Goal: Task Accomplishment & Management: Complete application form

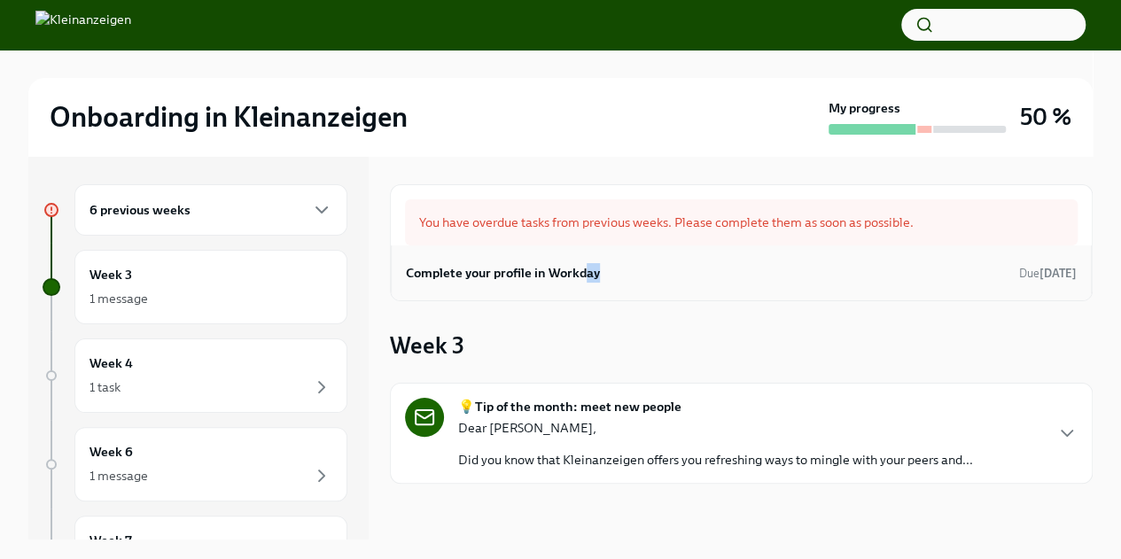
drag, startPoint x: 619, startPoint y: 245, endPoint x: 580, endPoint y: 278, distance: 50.9
click at [580, 278] on div "Complete your profile in Workday Due [DATE]" at bounding box center [741, 272] width 701 height 55
click at [580, 278] on h6 "Complete your profile in Workday" at bounding box center [503, 272] width 194 height 19
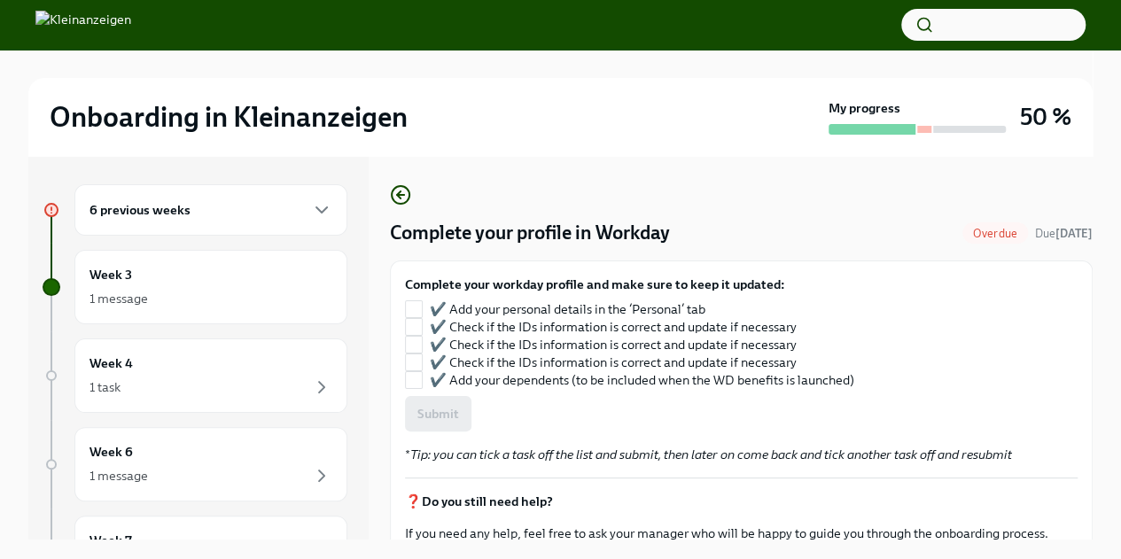
scroll to position [66, 0]
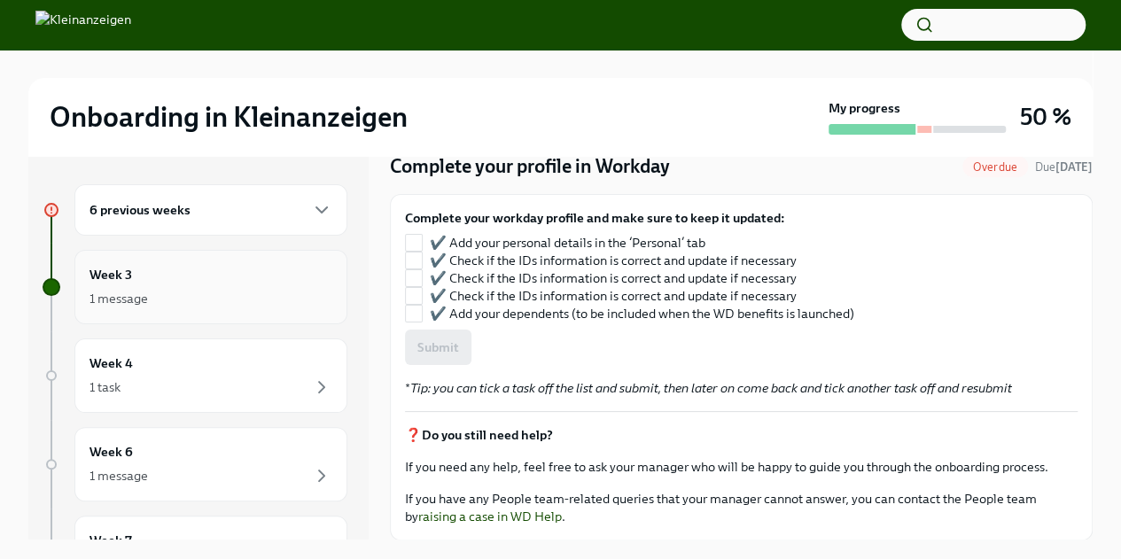
click at [152, 293] on div "1 message" at bounding box center [210, 298] width 243 height 21
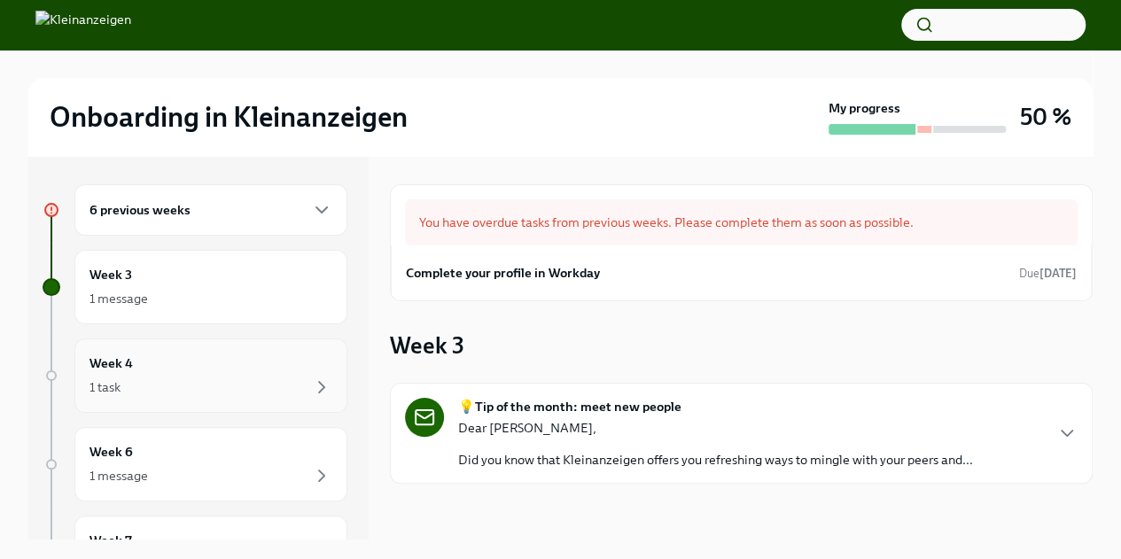
click at [158, 384] on div "1 task" at bounding box center [210, 387] width 243 height 21
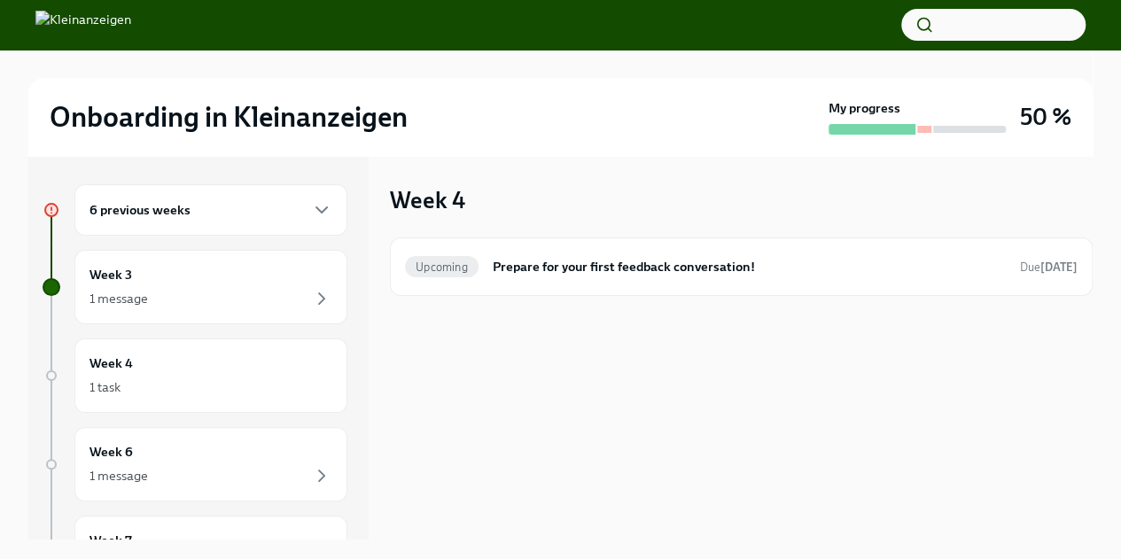
click at [174, 196] on div "6 previous weeks" at bounding box center [210, 209] width 273 height 51
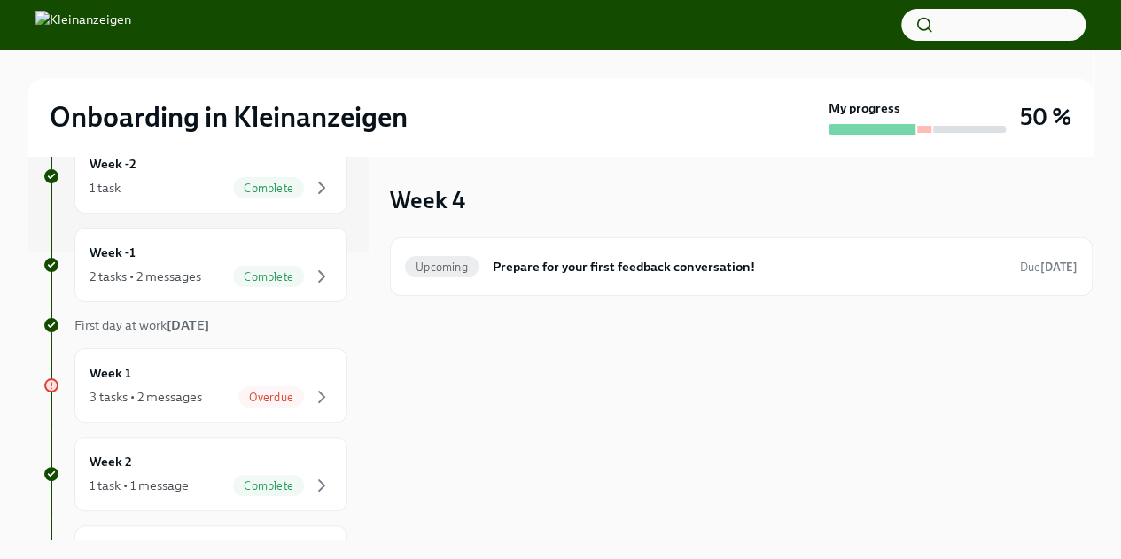
scroll to position [295, 0]
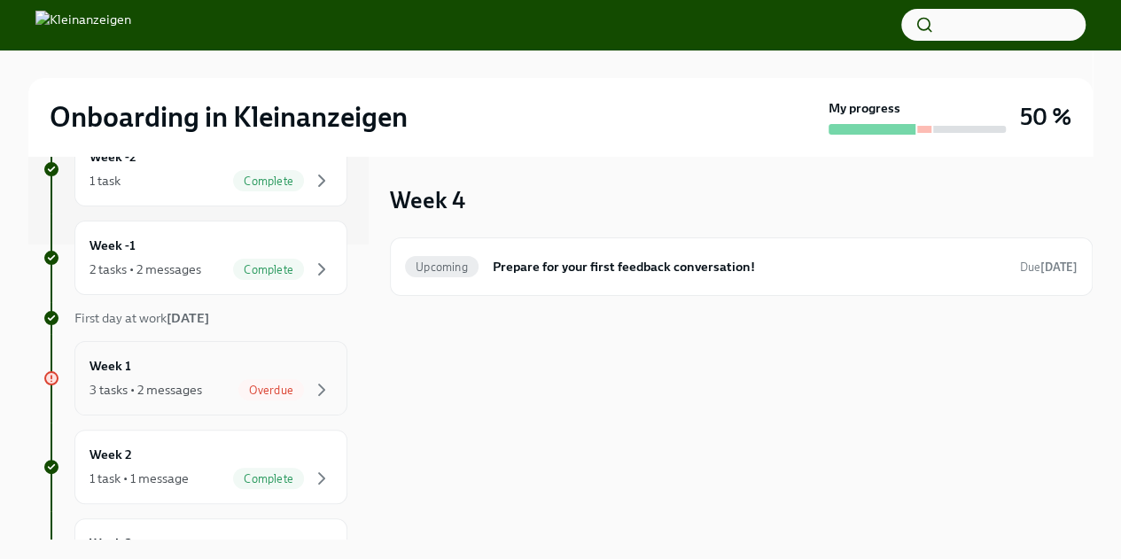
click at [267, 391] on span "Overdue" at bounding box center [271, 390] width 66 height 13
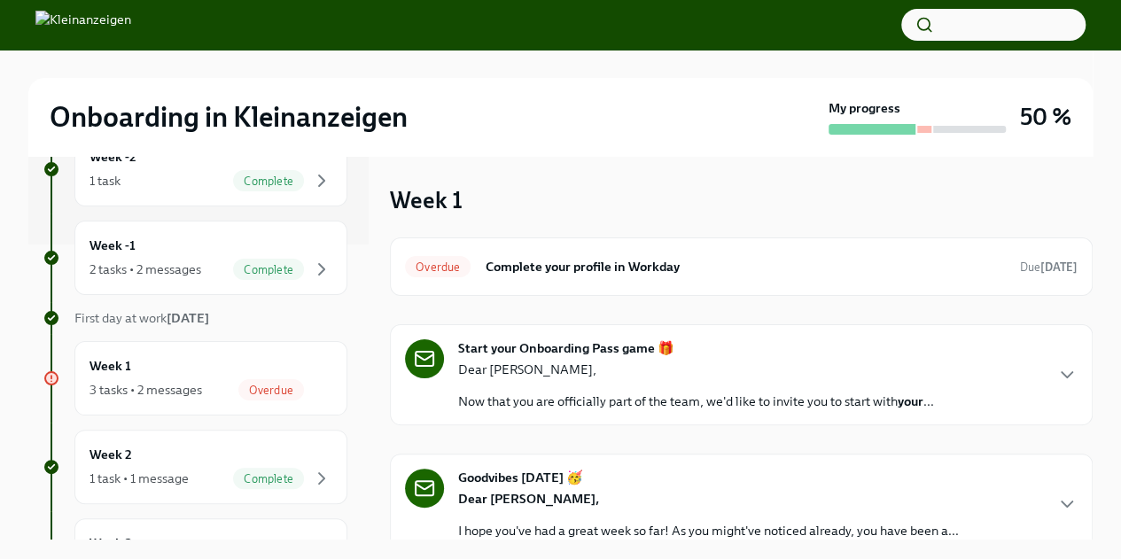
scroll to position [67, 0]
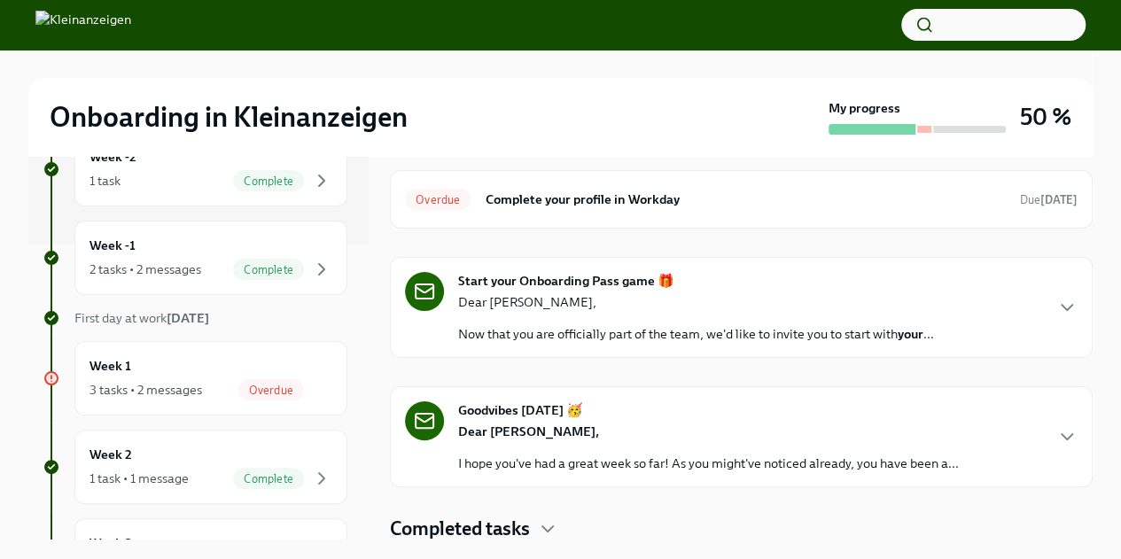
click at [865, 294] on p "Dear [PERSON_NAME]," at bounding box center [696, 302] width 476 height 18
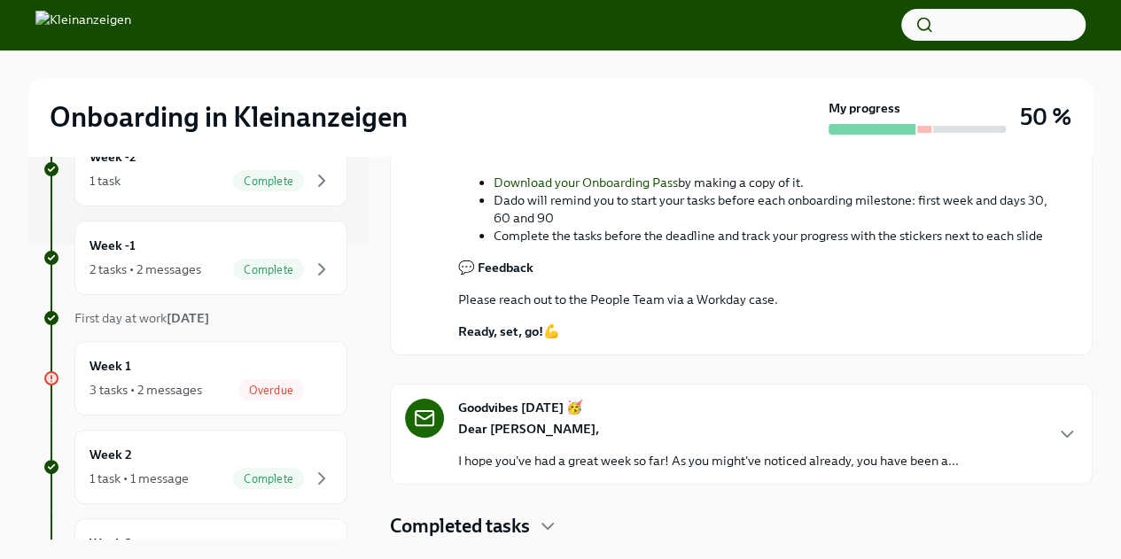
scroll to position [2, 0]
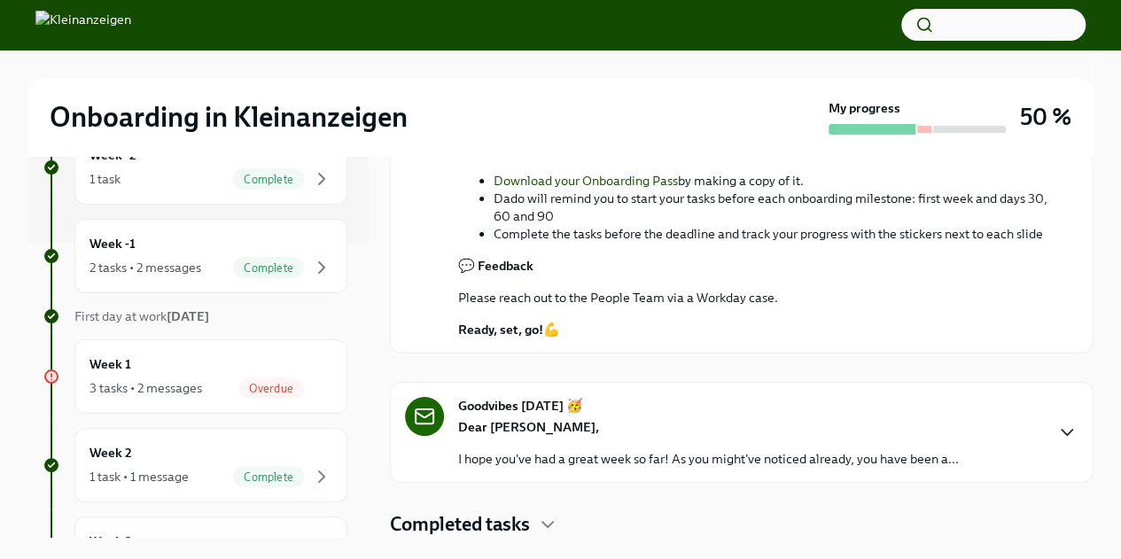
click at [1056, 430] on icon "button" at bounding box center [1066, 432] width 21 height 21
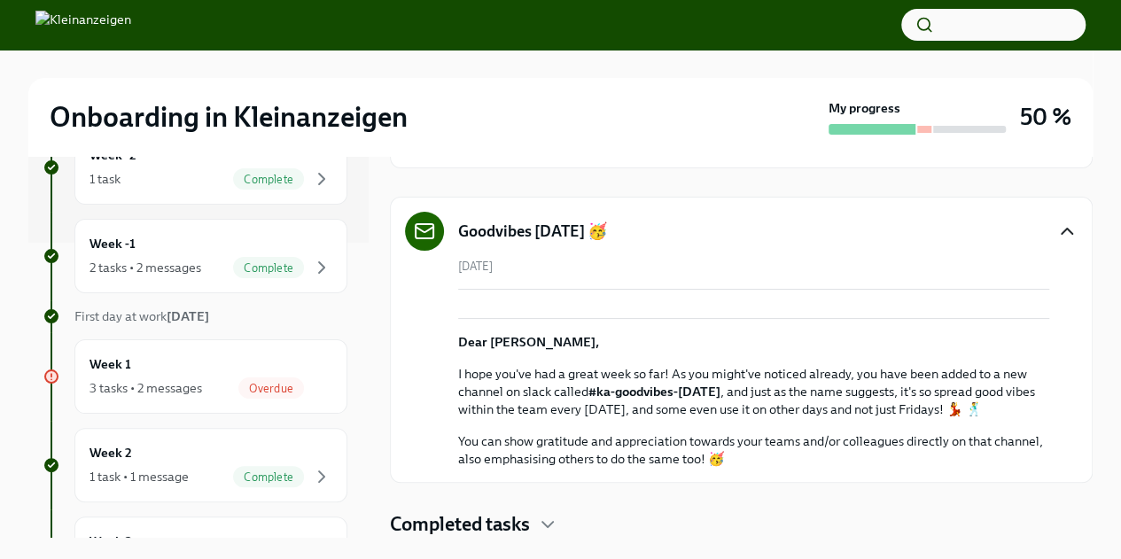
scroll to position [1247, 0]
click at [548, 530] on icon "button" at bounding box center [547, 524] width 21 height 21
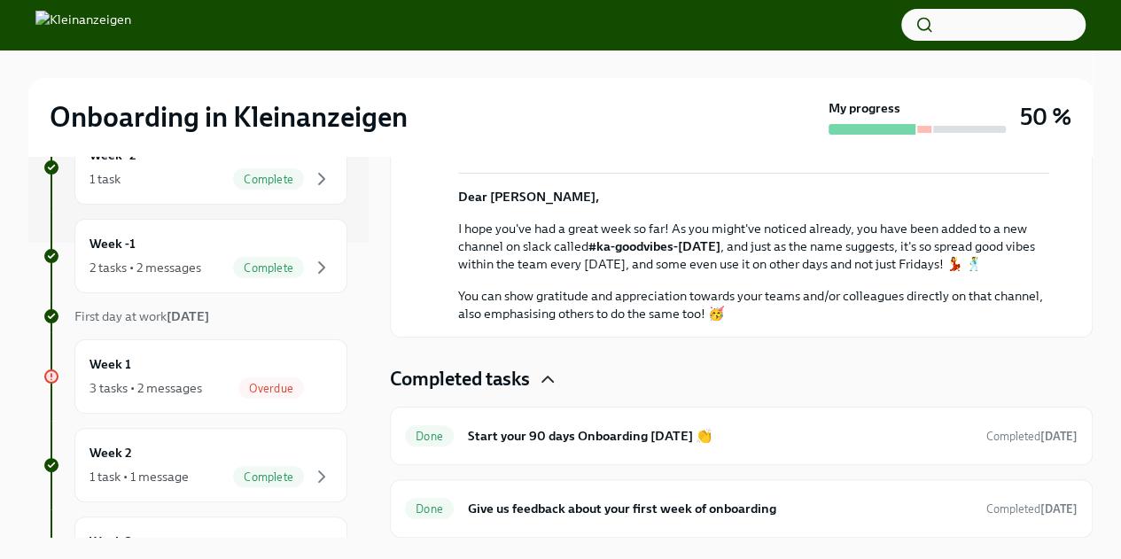
scroll to position [1391, 0]
click at [744, 513] on h6 "Give us feedback about your first week of onboarding" at bounding box center [720, 508] width 504 height 19
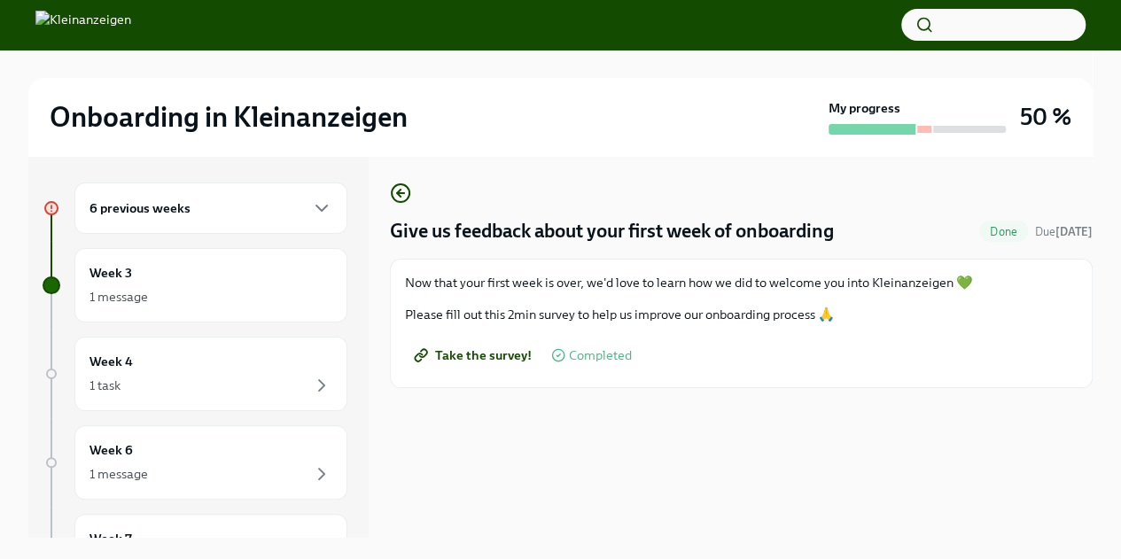
click at [487, 350] on span "Take the survey!" at bounding box center [474, 355] width 114 height 18
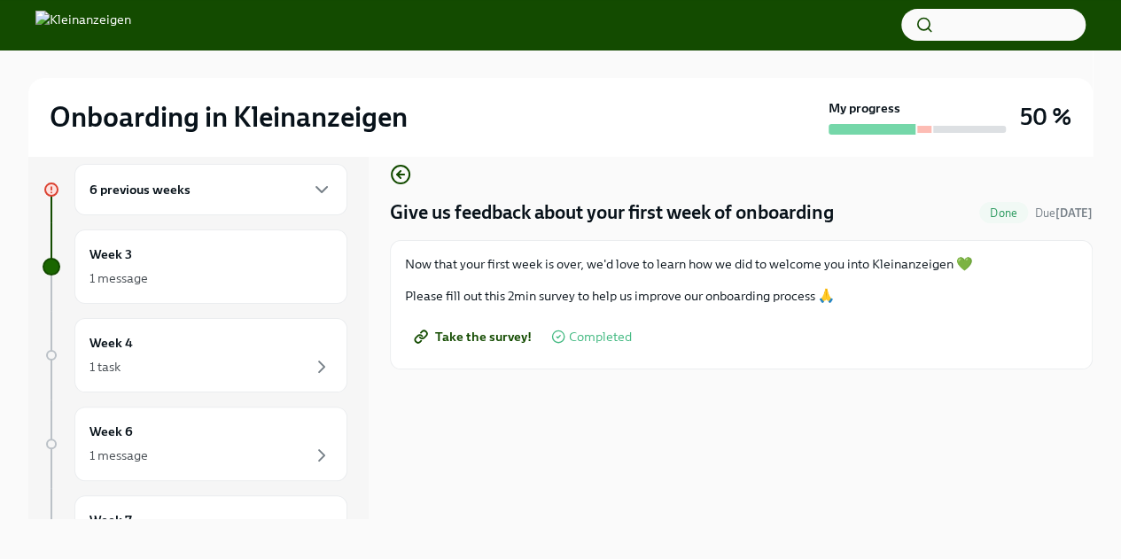
scroll to position [30, 0]
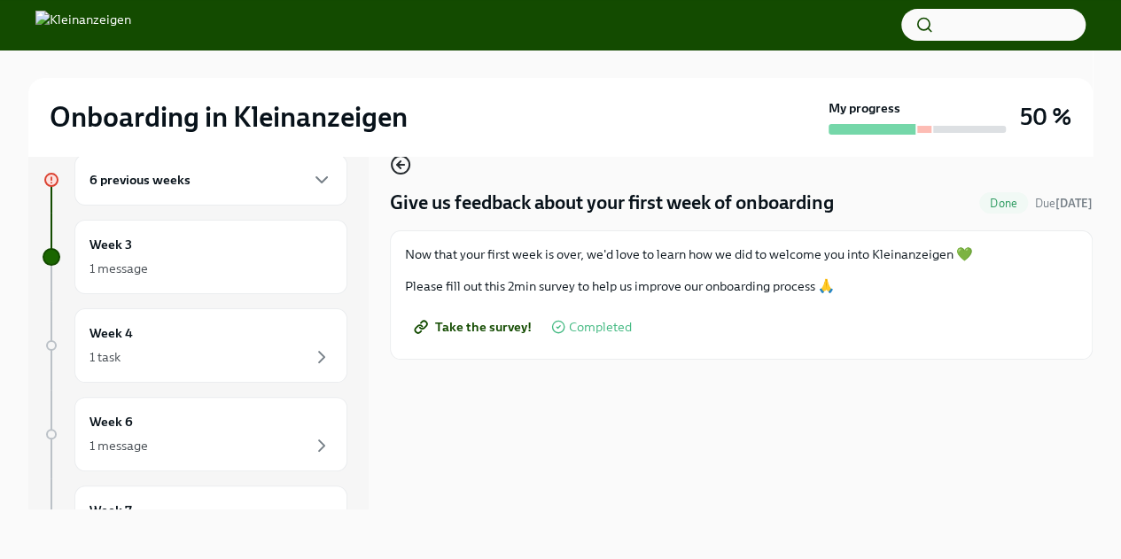
click at [398, 162] on icon "button" at bounding box center [400, 164] width 21 height 21
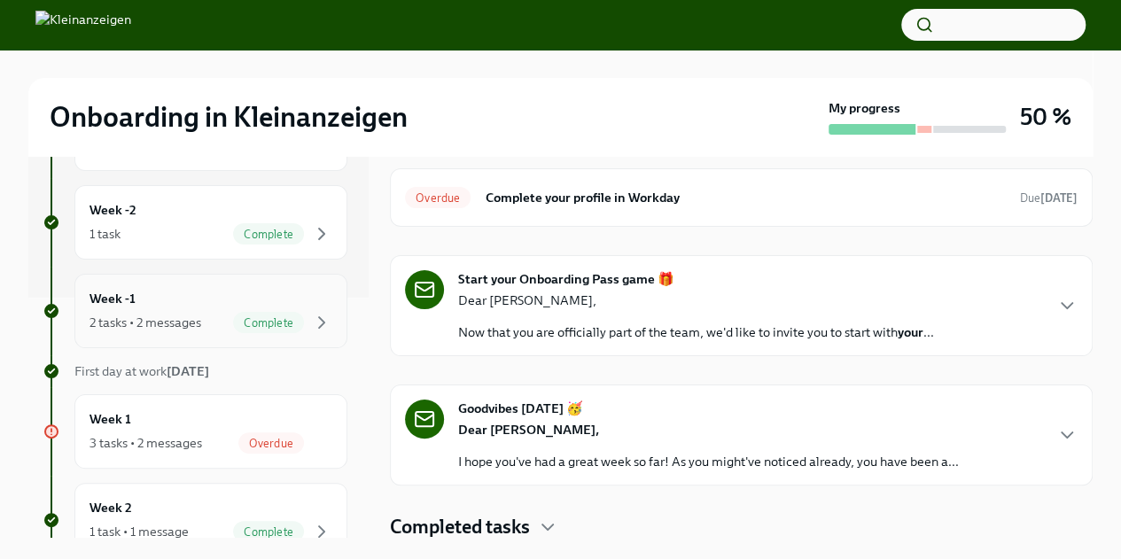
scroll to position [266, 0]
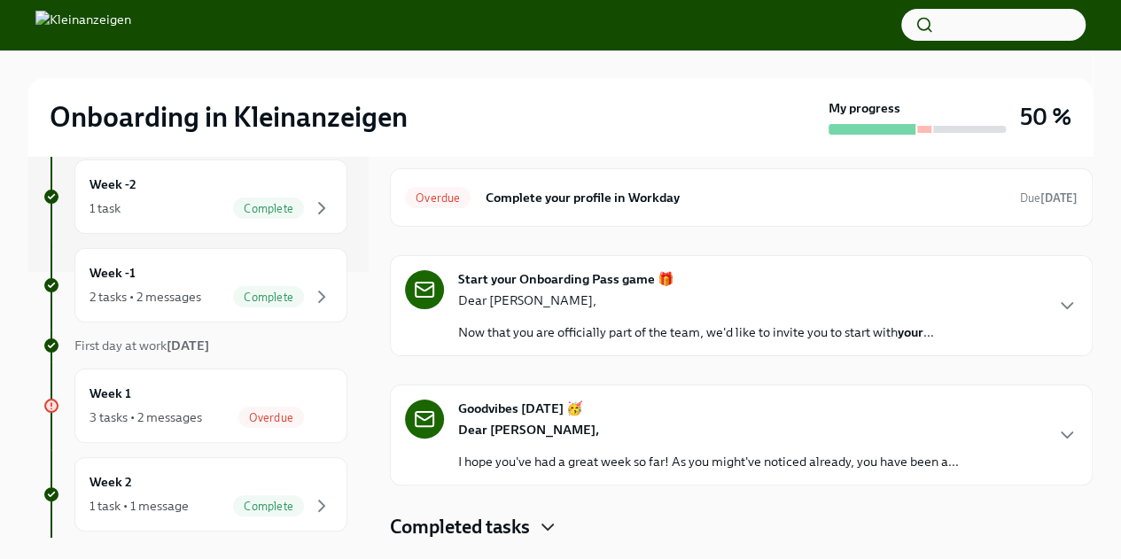
click at [543, 527] on icon "button" at bounding box center [547, 527] width 21 height 21
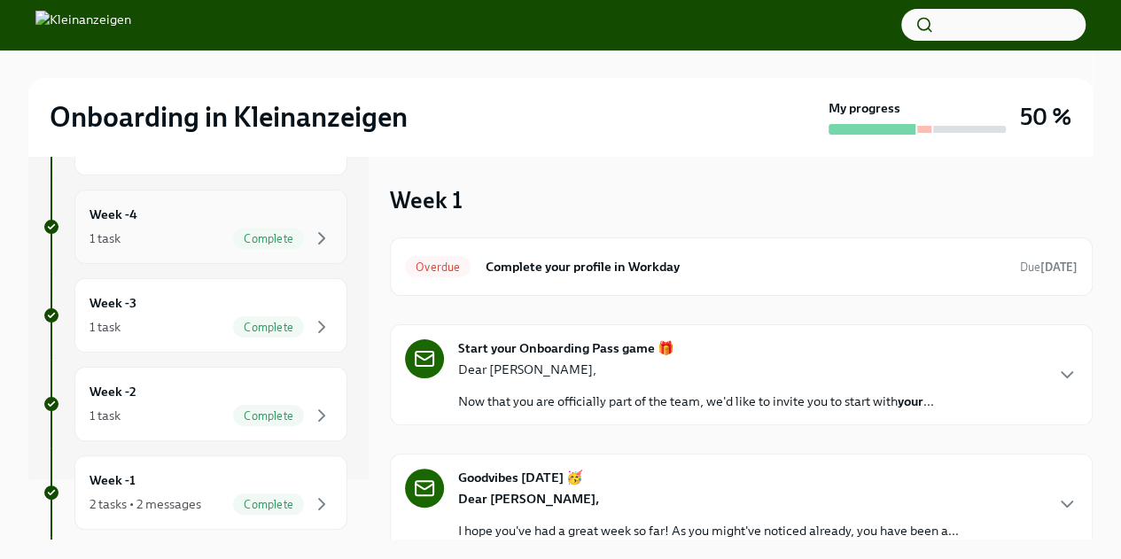
scroll to position [0, 0]
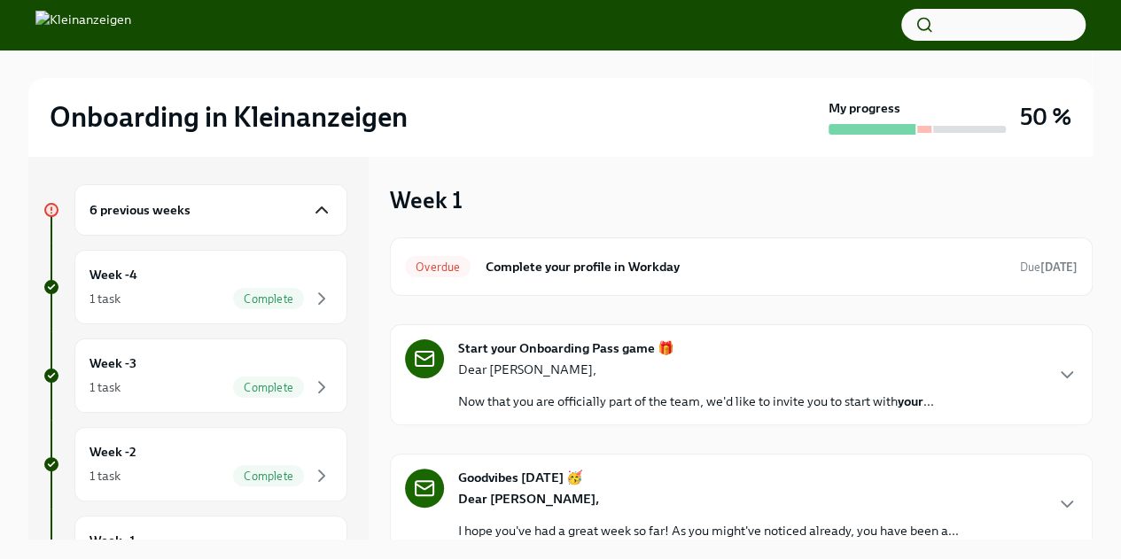
click at [311, 210] on icon "button" at bounding box center [321, 209] width 21 height 21
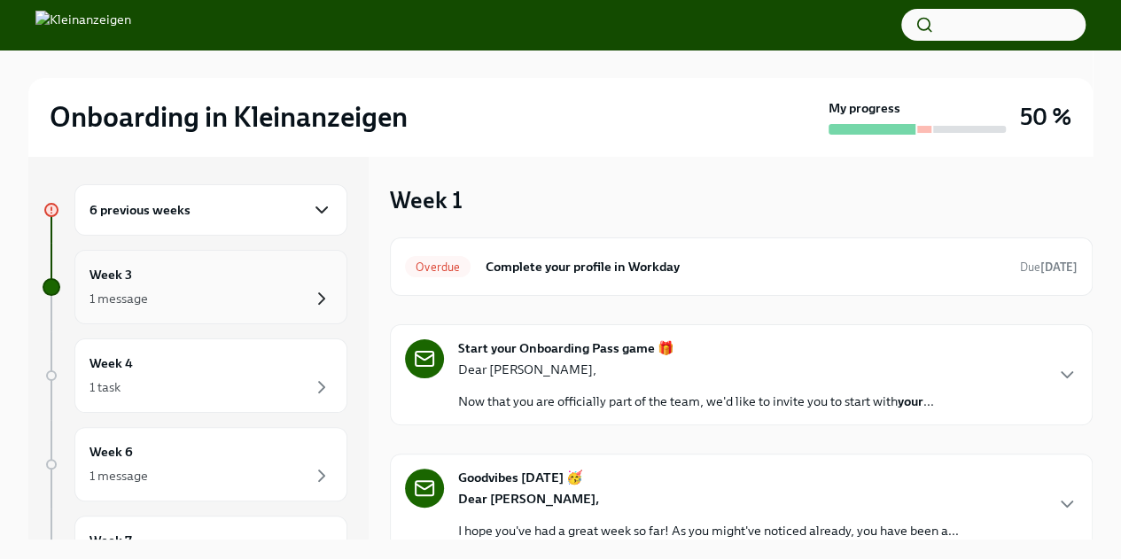
click at [319, 299] on icon "button" at bounding box center [321, 298] width 5 height 11
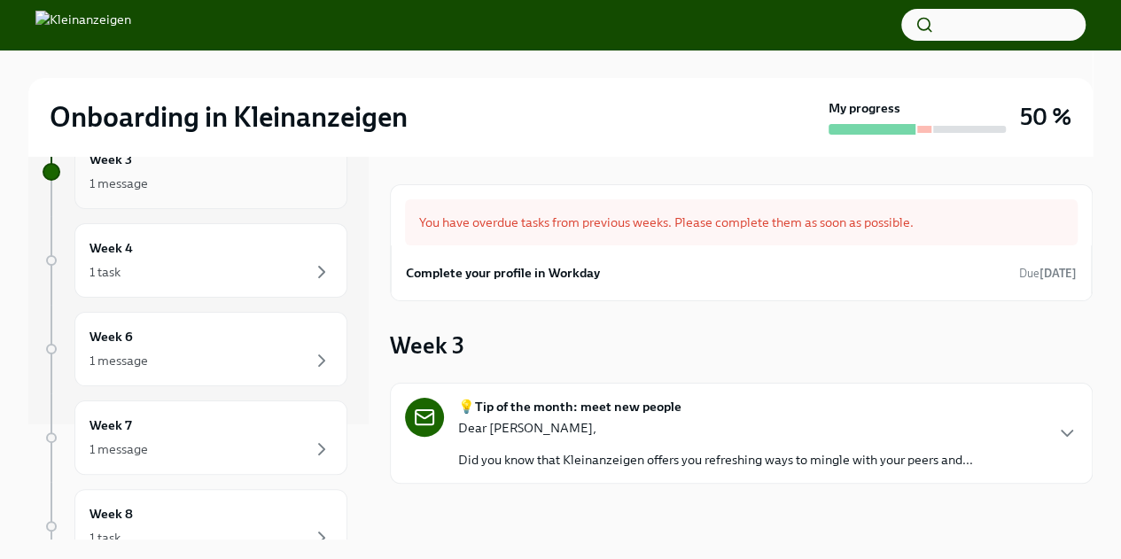
scroll to position [177, 0]
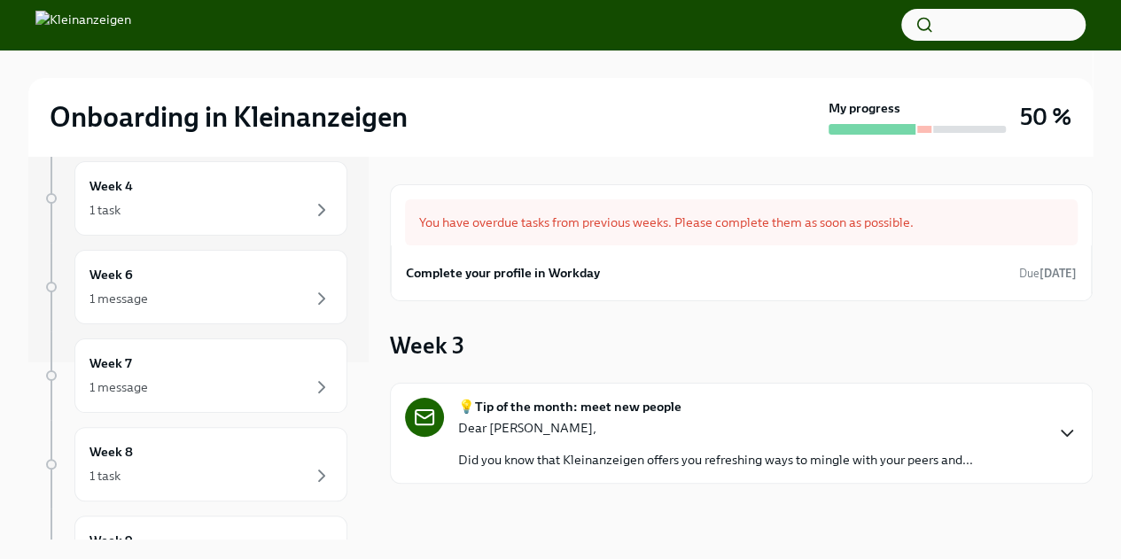
click at [1062, 423] on icon "button" at bounding box center [1066, 433] width 21 height 21
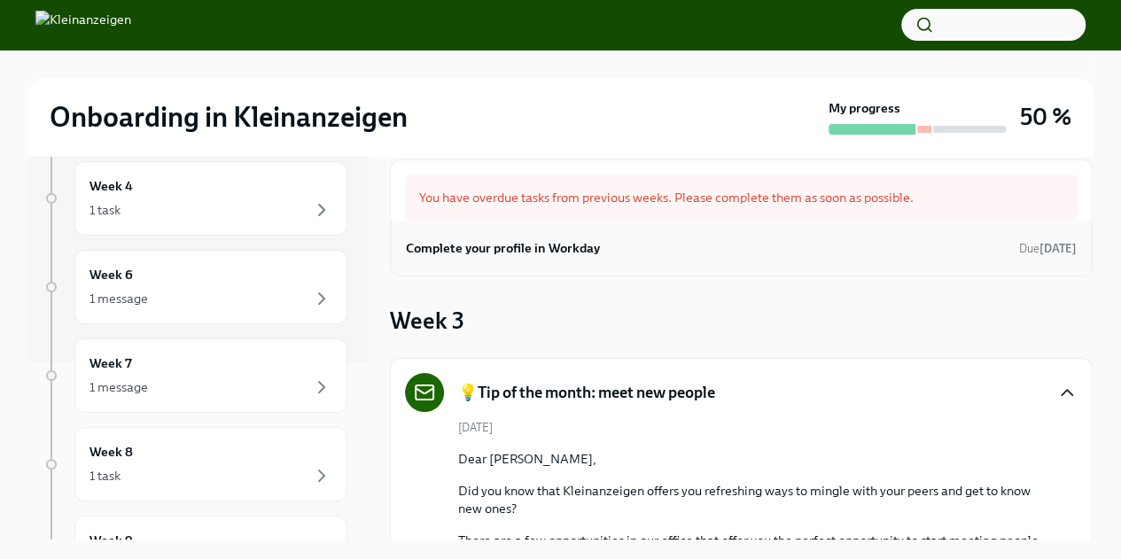
scroll to position [0, 0]
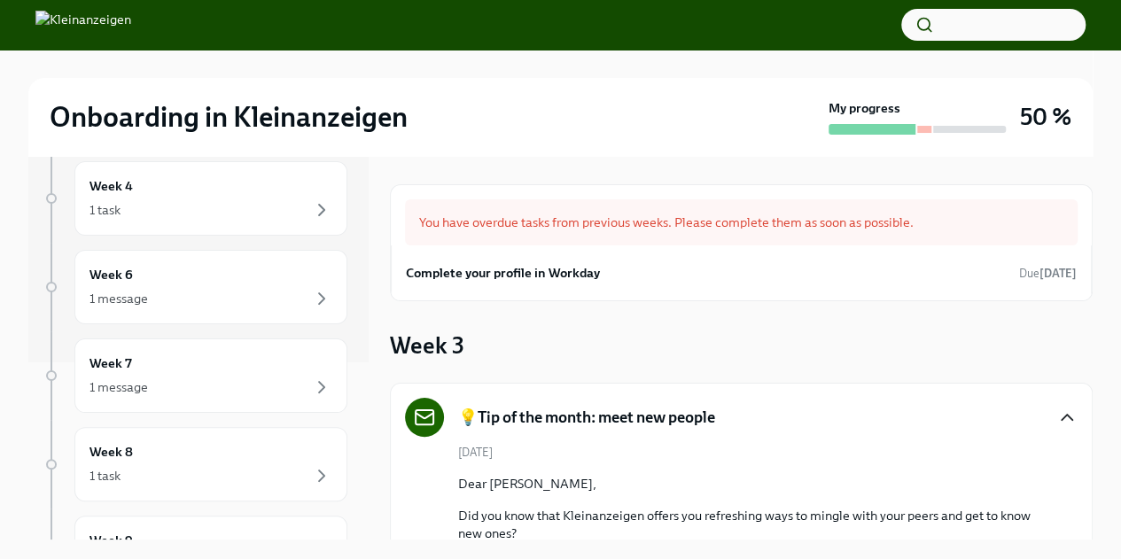
click at [681, 214] on div "You have overdue tasks from previous weeks. Please complete them as soon as pos…" at bounding box center [741, 222] width 672 height 46
click at [776, 221] on div "You have overdue tasks from previous weeks. Please complete them as soon as pos…" at bounding box center [741, 222] width 672 height 46
click at [547, 206] on div "You have overdue tasks from previous weeks. Please complete them as soon as pos…" at bounding box center [741, 222] width 672 height 46
click at [581, 274] on h6 "Complete your profile in Workday" at bounding box center [503, 272] width 194 height 19
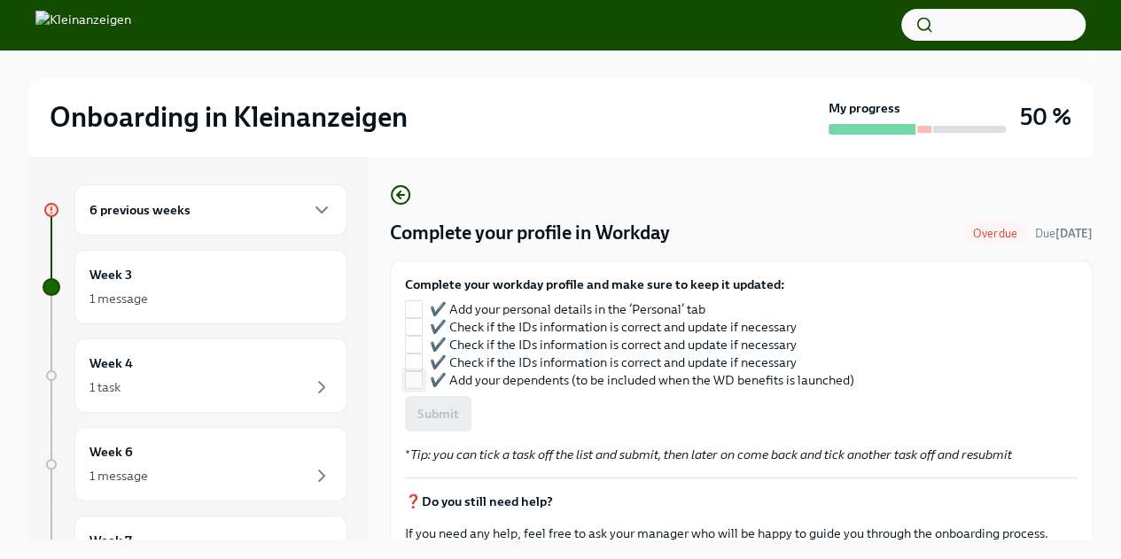
click at [535, 373] on span "✔️ Add your dependents (to be included when the WD benefits is launched)" at bounding box center [642, 380] width 424 height 18
click at [422, 373] on input "✔️ Add your dependents (to be included when the WD benefits is launched)" at bounding box center [414, 380] width 16 height 16
checkbox input "true"
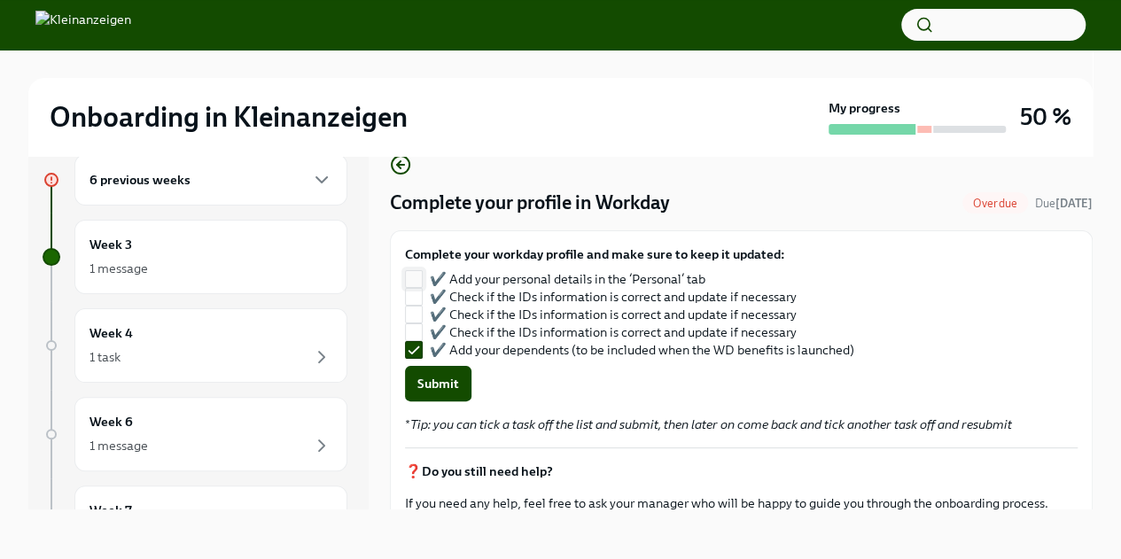
click at [411, 272] on input "✔️ Add your personal details in the ‘Personal’ tab" at bounding box center [414, 279] width 16 height 16
checkbox input "true"
click at [408, 354] on input "✔️ Add your dependents (to be included when the WD benefits is launched)" at bounding box center [414, 350] width 16 height 16
checkbox input "false"
click at [413, 291] on input "✔️ Check if the IDs information is correct and update if necessary" at bounding box center [414, 297] width 16 height 16
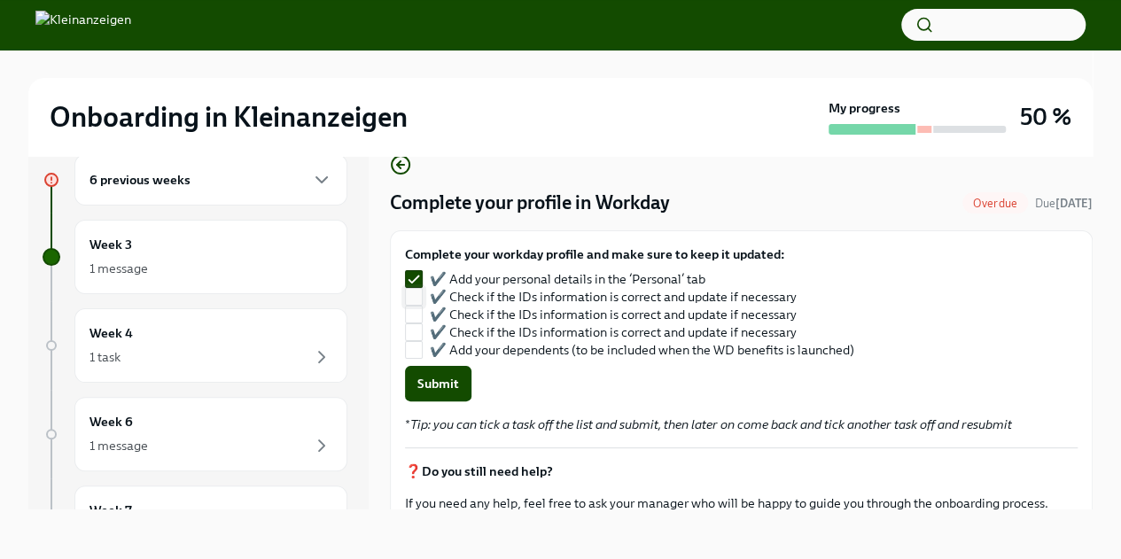
checkbox input "true"
click at [412, 314] on input "✔️ Check if the IDs information is correct and update if necessary" at bounding box center [414, 315] width 16 height 16
checkbox input "true"
click at [415, 327] on input "✔️ Check if the IDs information is correct and update if necessary" at bounding box center [414, 332] width 16 height 16
checkbox input "true"
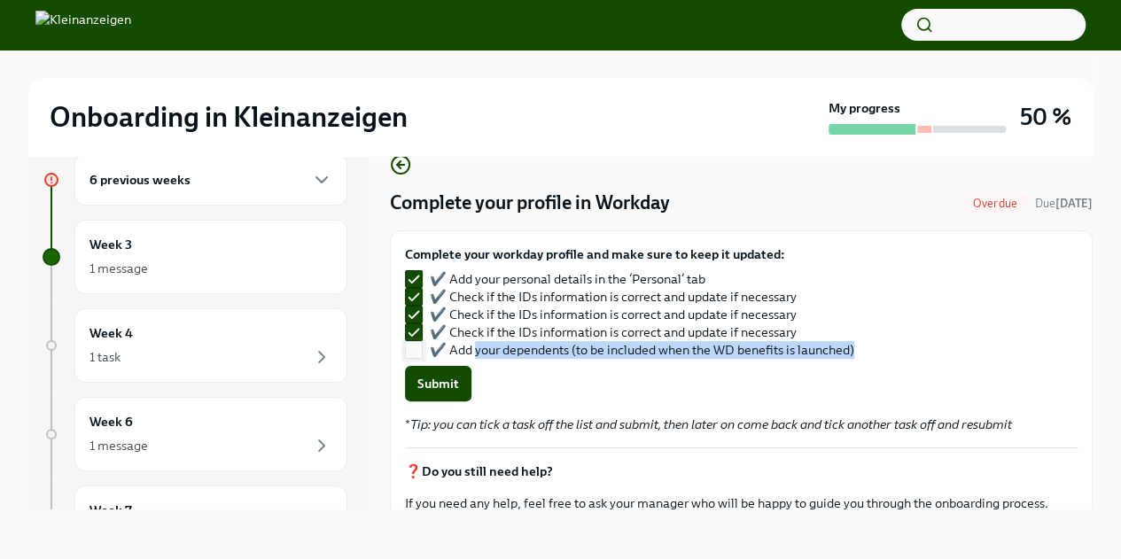
drag, startPoint x: 872, startPoint y: 352, endPoint x: 487, endPoint y: 356, distance: 384.5
click at [480, 356] on div "Complete your workday profile and make sure to keep it updated: ✔️ Add your per…" at bounding box center [741, 301] width 672 height 113
drag, startPoint x: 503, startPoint y: 352, endPoint x: 877, endPoint y: 346, distance: 373.9
click at [880, 340] on div "Complete your workday profile and make sure to keep it updated: ✔️ Add your per…" at bounding box center [741, 301] width 672 height 113
drag, startPoint x: 858, startPoint y: 350, endPoint x: 501, endPoint y: 344, distance: 357.1
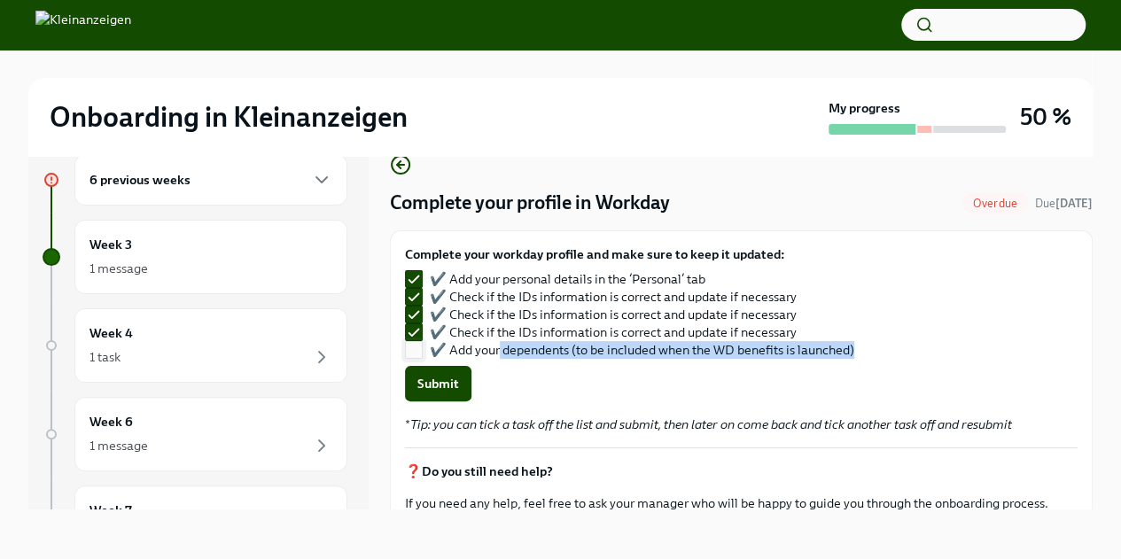
click at [501, 344] on div "✔️ Add your personal details in the ‘Personal’ tab ✔️ Check if the IDs informat…" at bounding box center [636, 314] width 463 height 89
copy span "dependents (to be included when the WD benefits is launched)"
click at [413, 346] on input "✔️ Add your dependents (to be included when the WD benefits is launched)" at bounding box center [414, 350] width 16 height 16
checkbox input "true"
click at [429, 378] on span "Submit" at bounding box center [438, 384] width 42 height 18
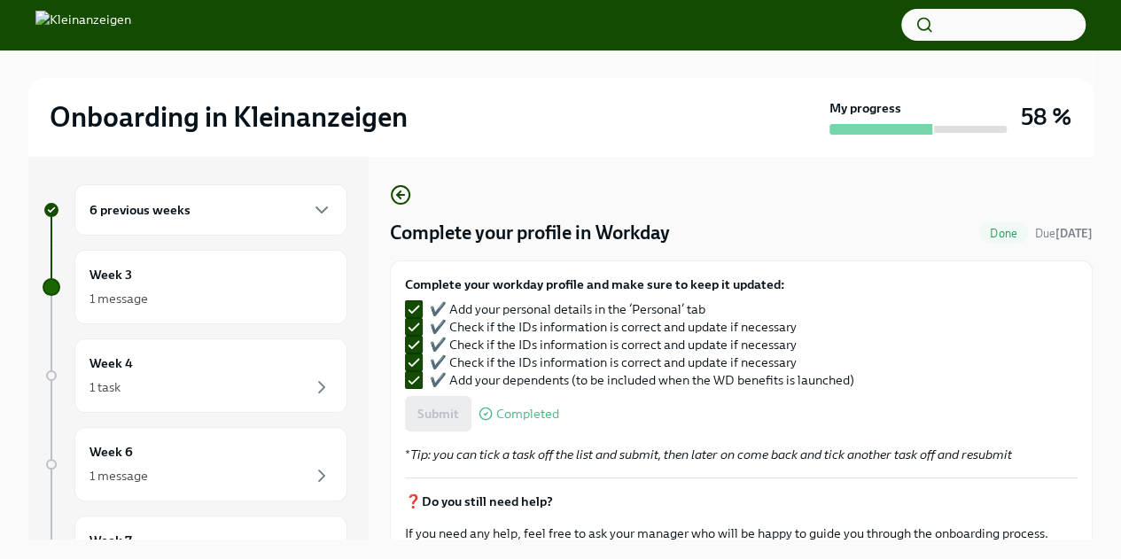
scroll to position [66, 0]
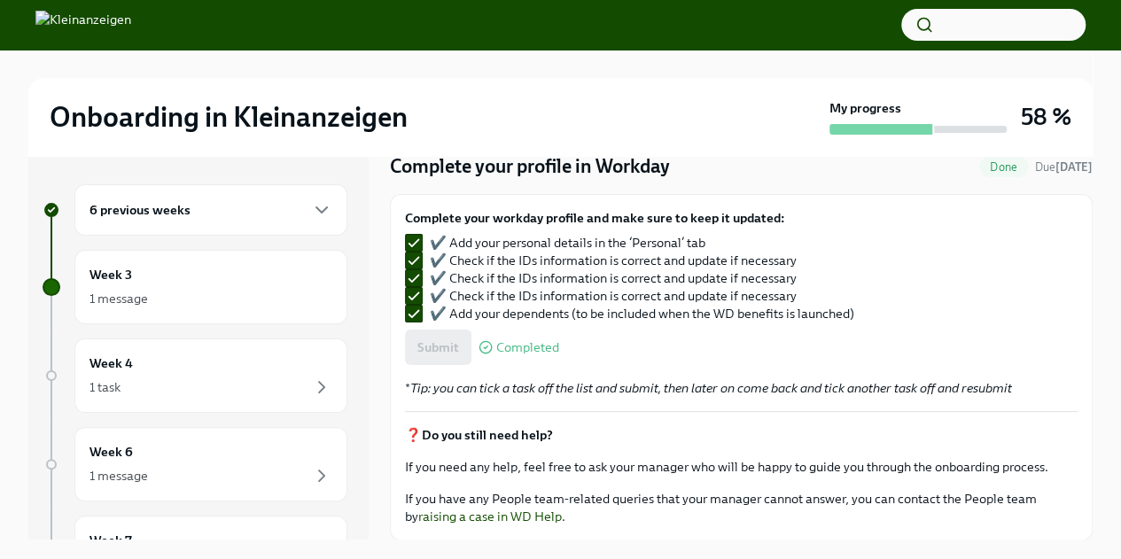
click at [498, 517] on link "raising a case in WD Help" at bounding box center [490, 517] width 144 height 16
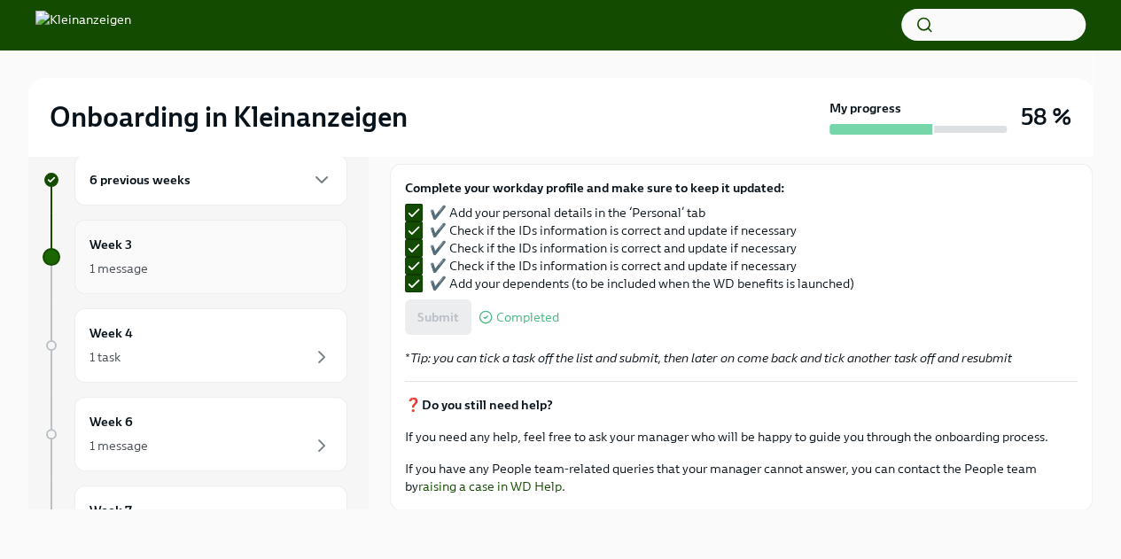
click at [195, 266] on div "1 message" at bounding box center [210, 268] width 243 height 21
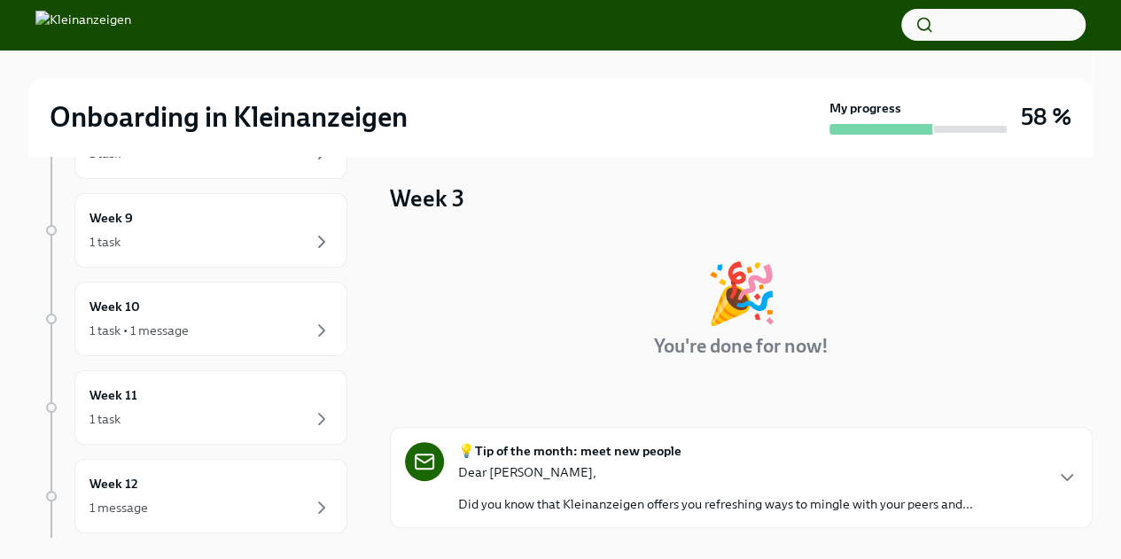
scroll to position [532, 0]
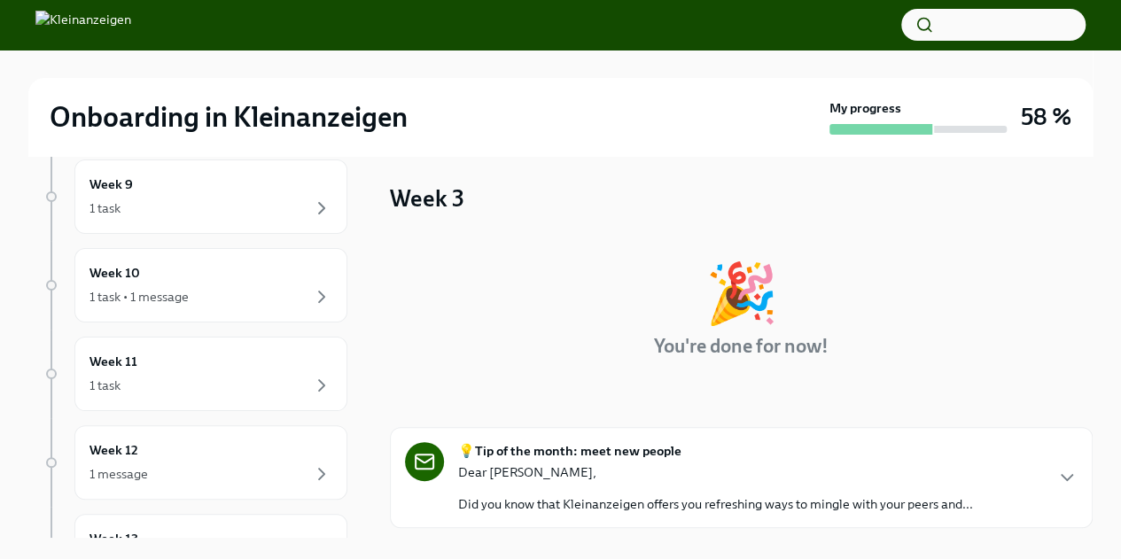
click at [620, 451] on strong "💡Tip of the month: meet new people" at bounding box center [569, 451] width 223 height 18
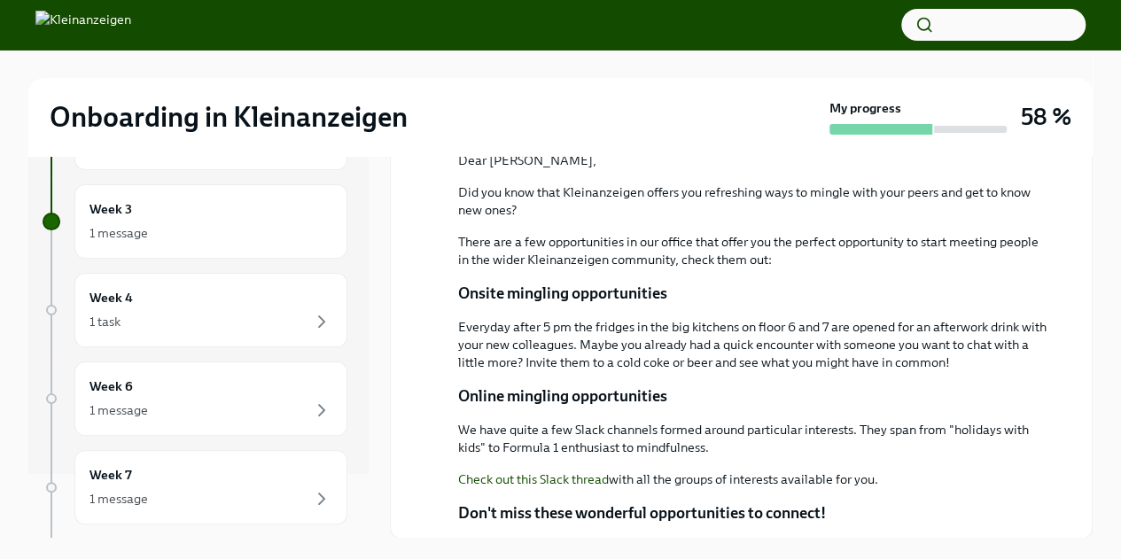
scroll to position [0, 0]
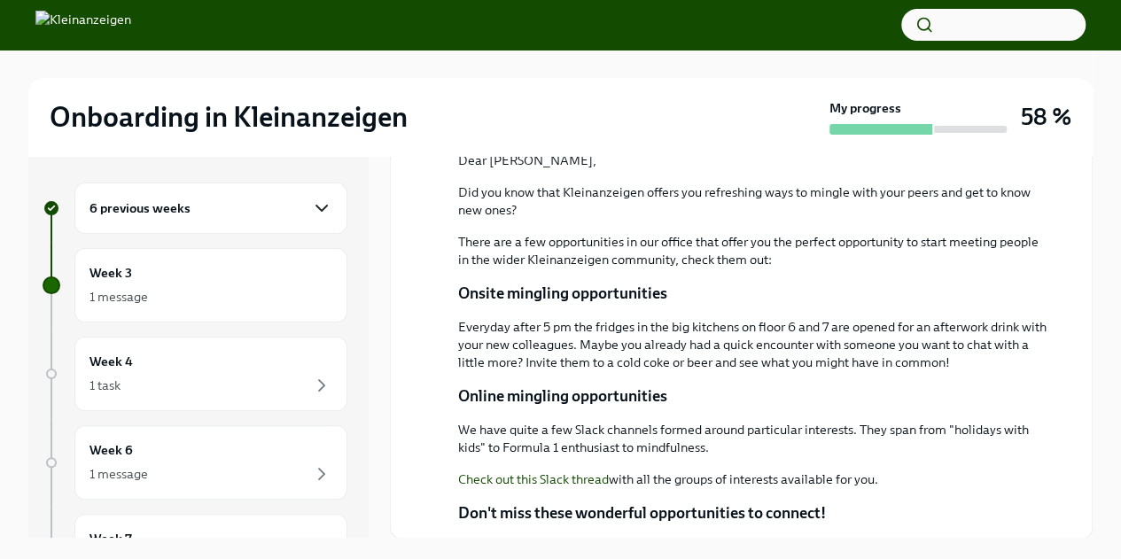
click at [311, 205] on icon "button" at bounding box center [321, 208] width 21 height 21
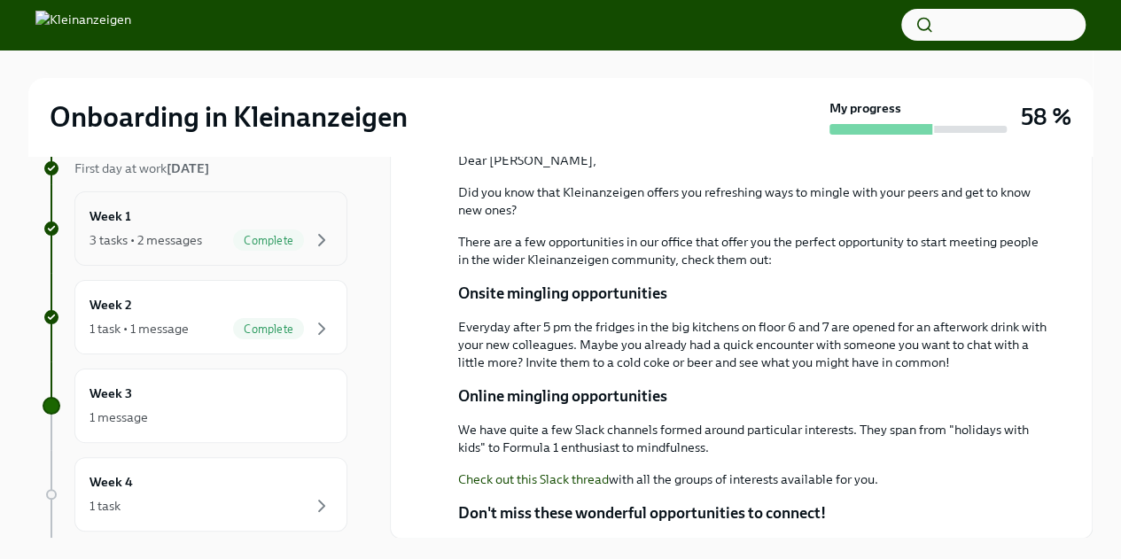
scroll to position [532, 0]
click at [156, 308] on div "Week 3 1 message" at bounding box center [210, 317] width 243 height 44
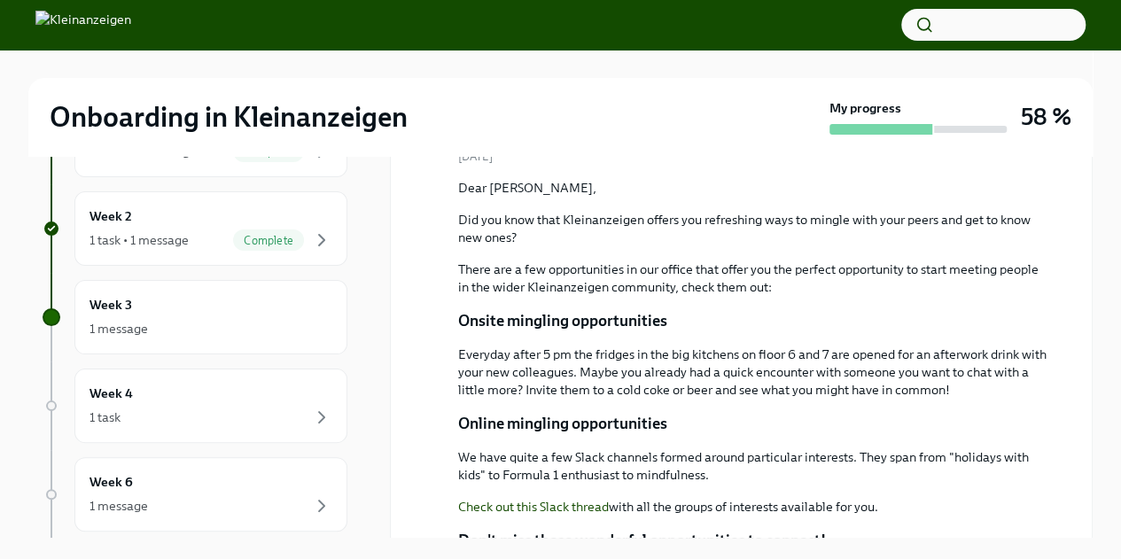
scroll to position [368, 0]
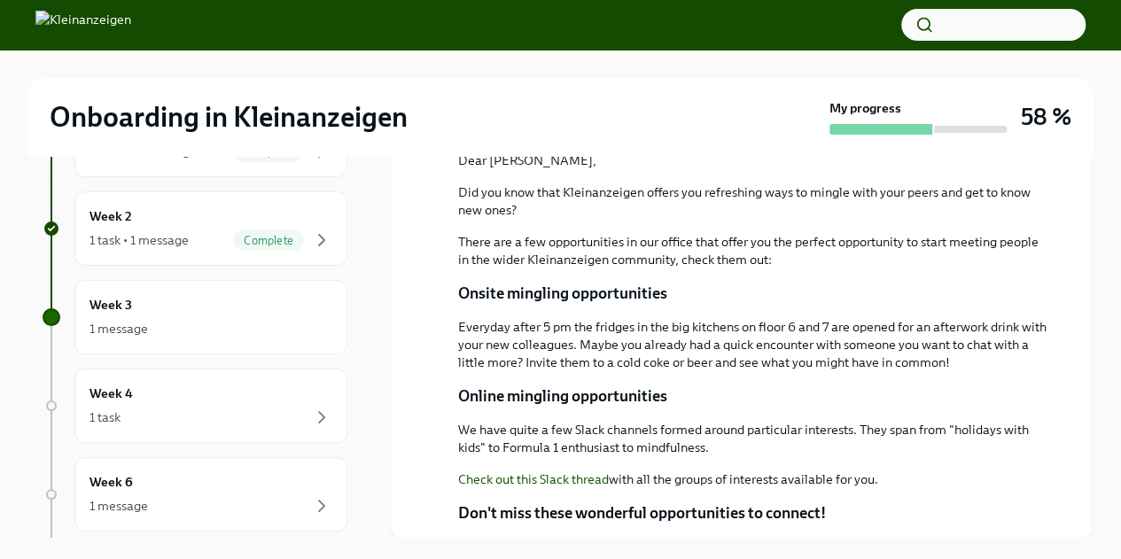
click at [546, 472] on link "Check out this Slack thread" at bounding box center [533, 479] width 151 height 16
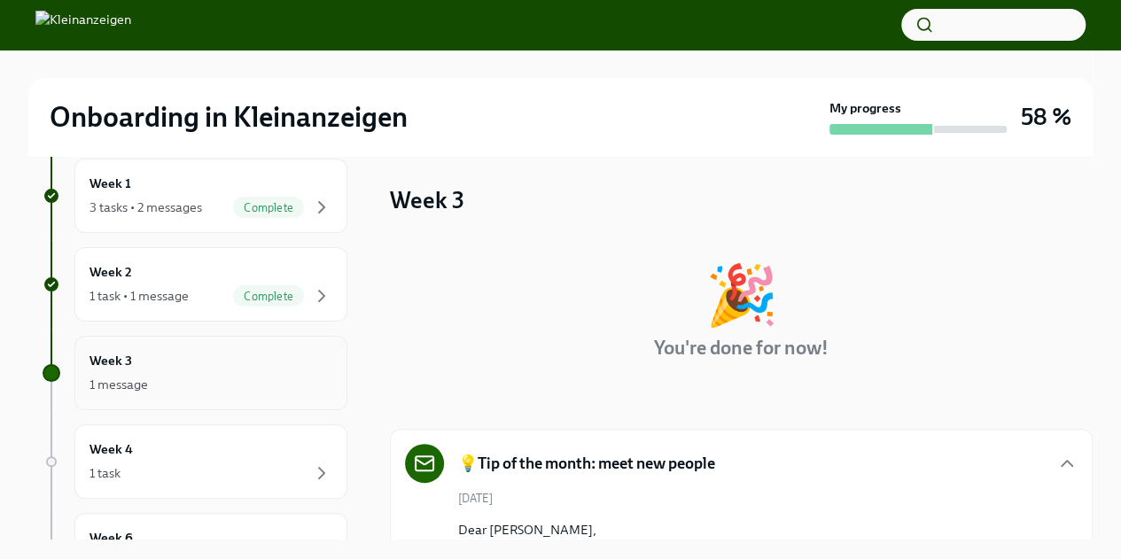
scroll to position [532, 0]
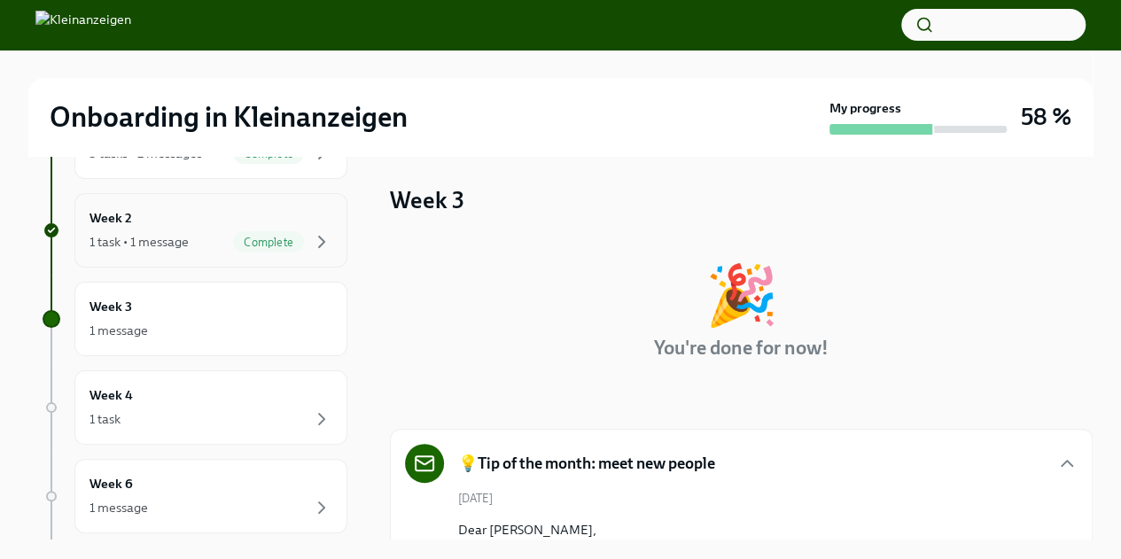
click at [237, 247] on div "Complete" at bounding box center [268, 241] width 71 height 21
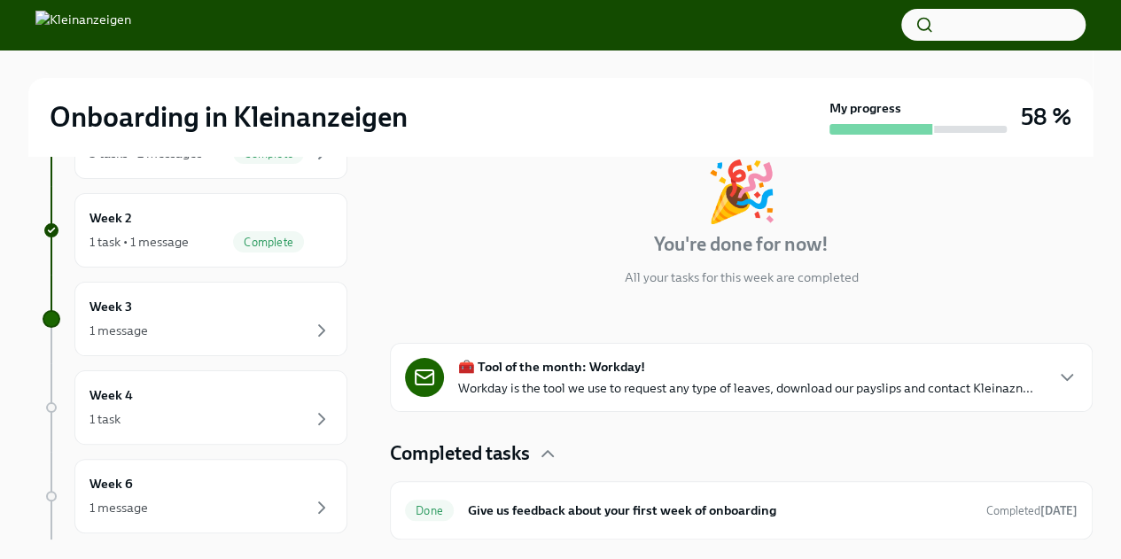
scroll to position [2, 0]
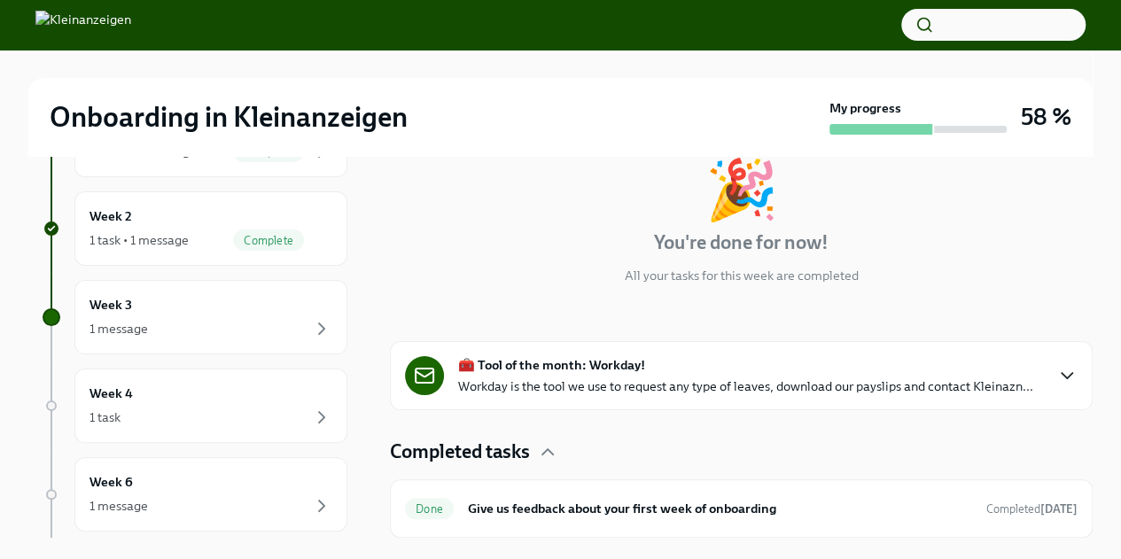
click at [1056, 366] on icon "button" at bounding box center [1066, 375] width 21 height 21
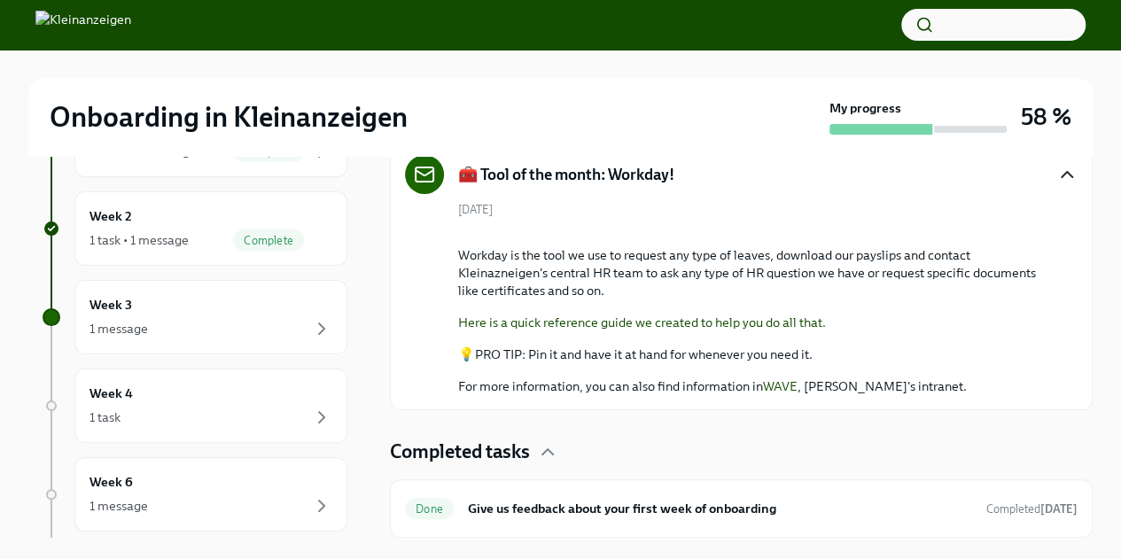
scroll to position [527, 0]
click at [714, 325] on link "Here is a quick reference guide we created to help you do all that." at bounding box center [642, 323] width 368 height 16
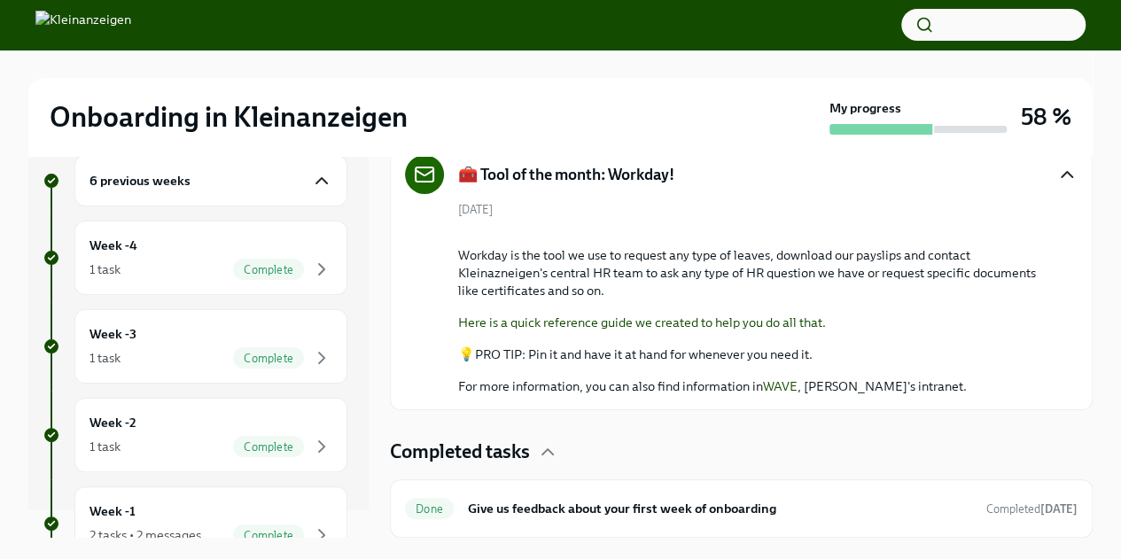
scroll to position [0, 0]
